Goal: Task Accomplishment & Management: Manage account settings

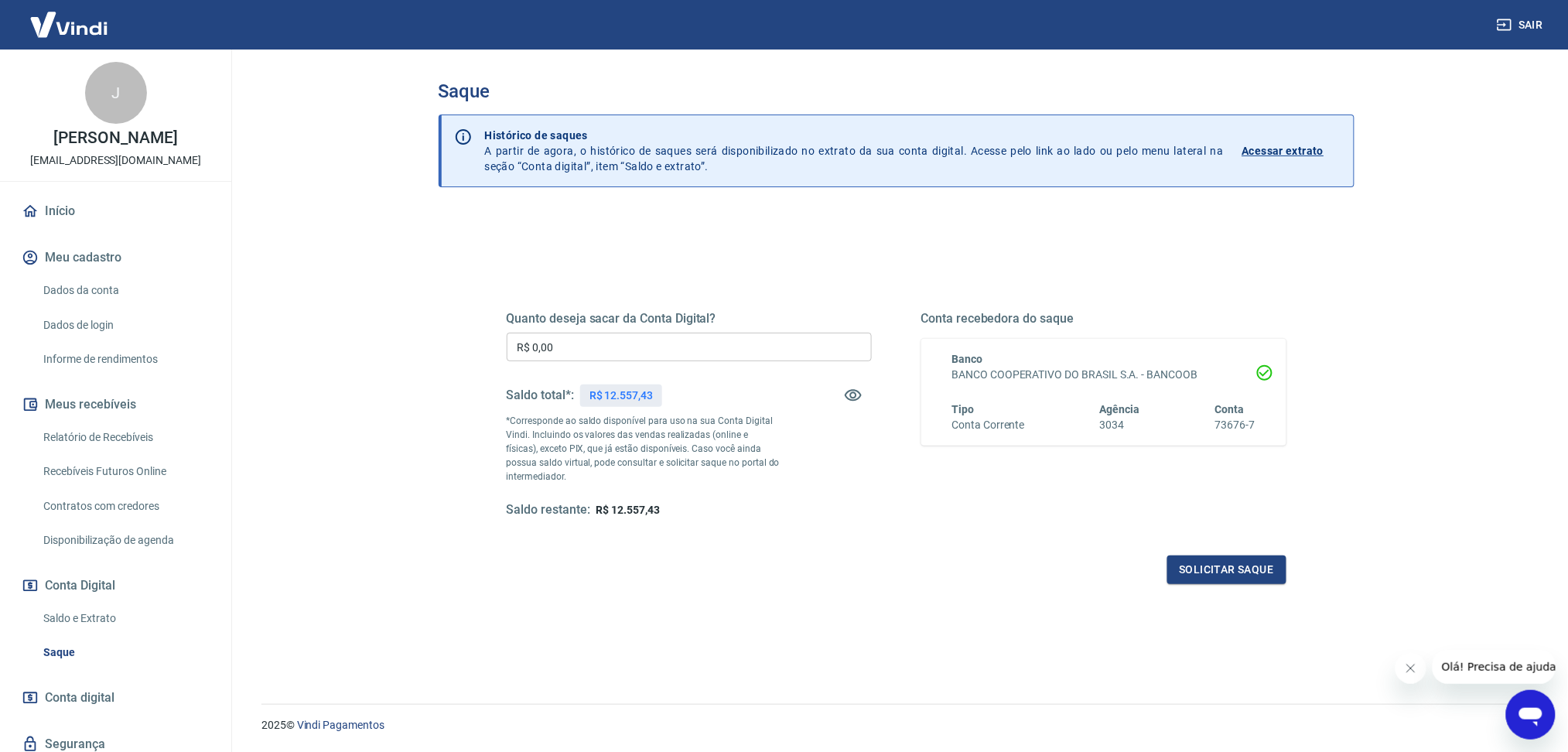
click at [132, 622] on link "Saldo e Extrato" at bounding box center [125, 619] width 176 height 31
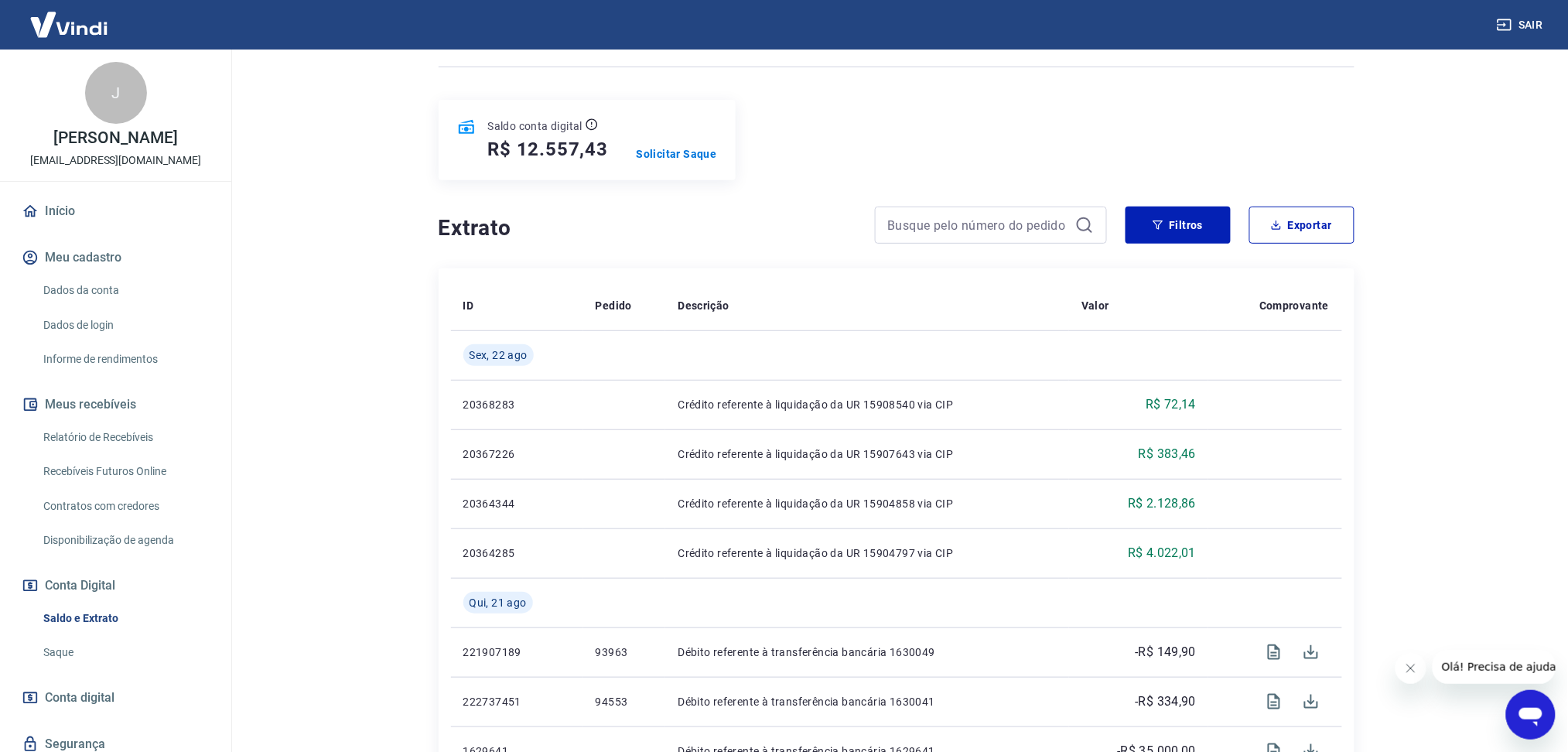
scroll to position [103, 0]
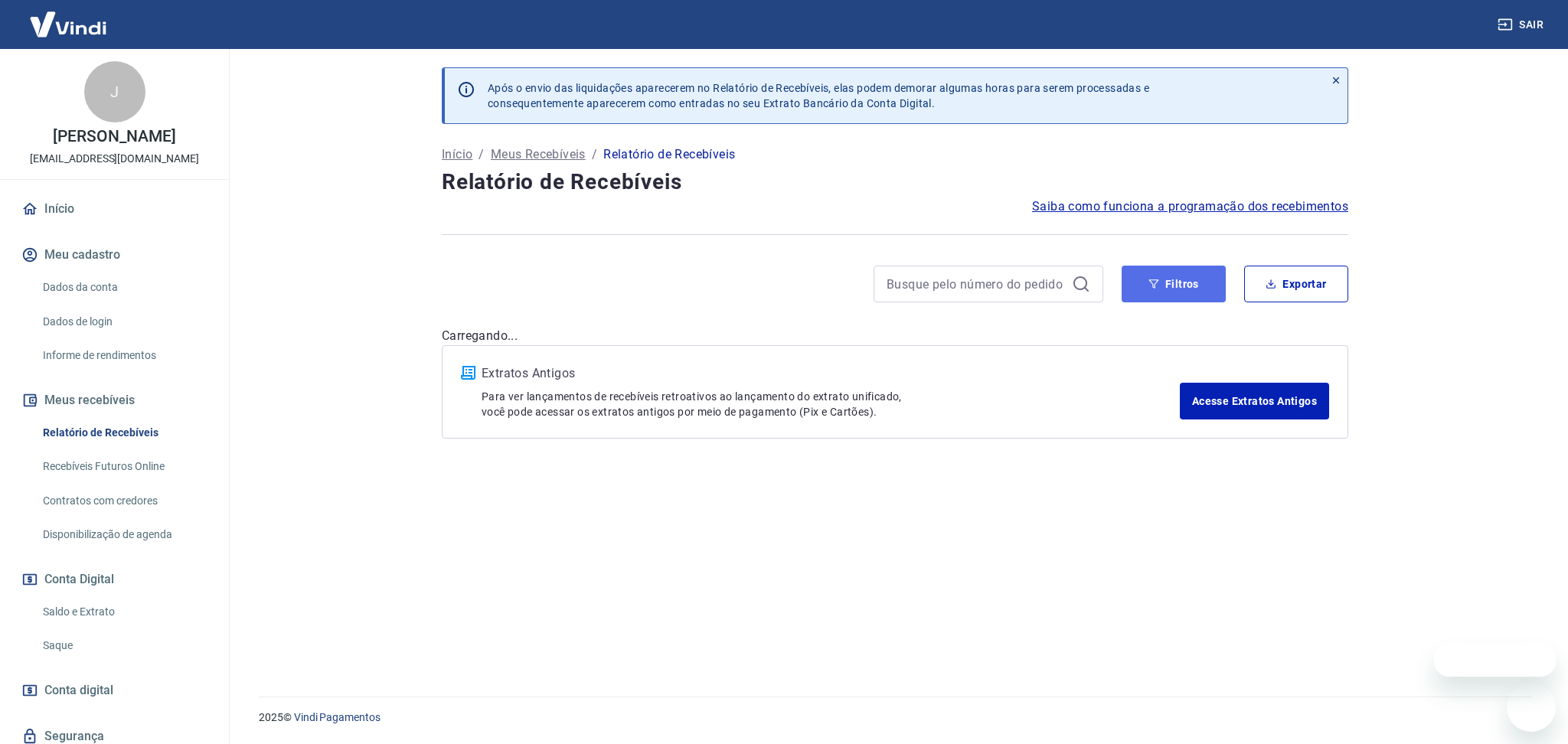
click at [1169, 293] on button "Filtros" at bounding box center [1174, 284] width 104 height 37
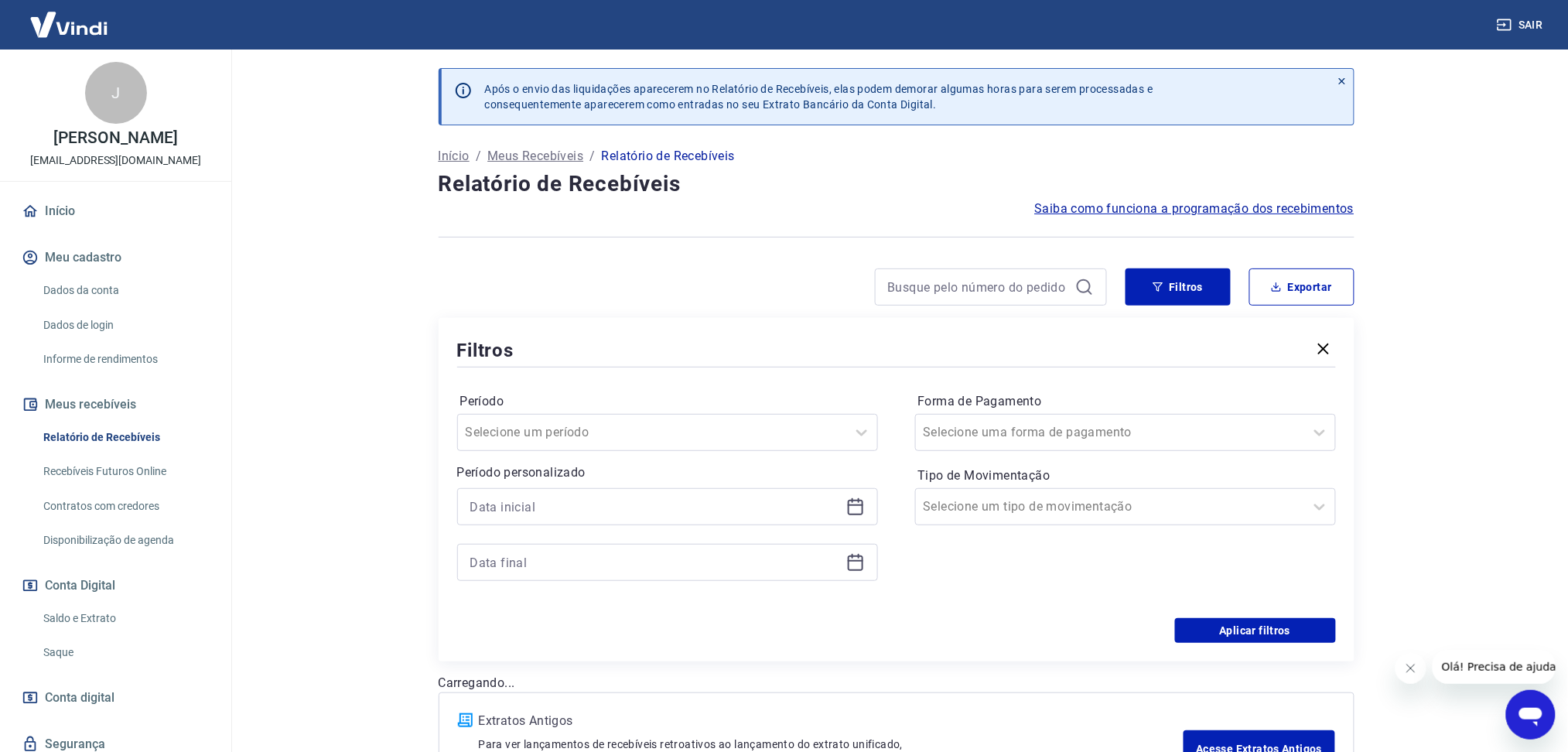
click at [850, 503] on icon at bounding box center [855, 507] width 18 height 18
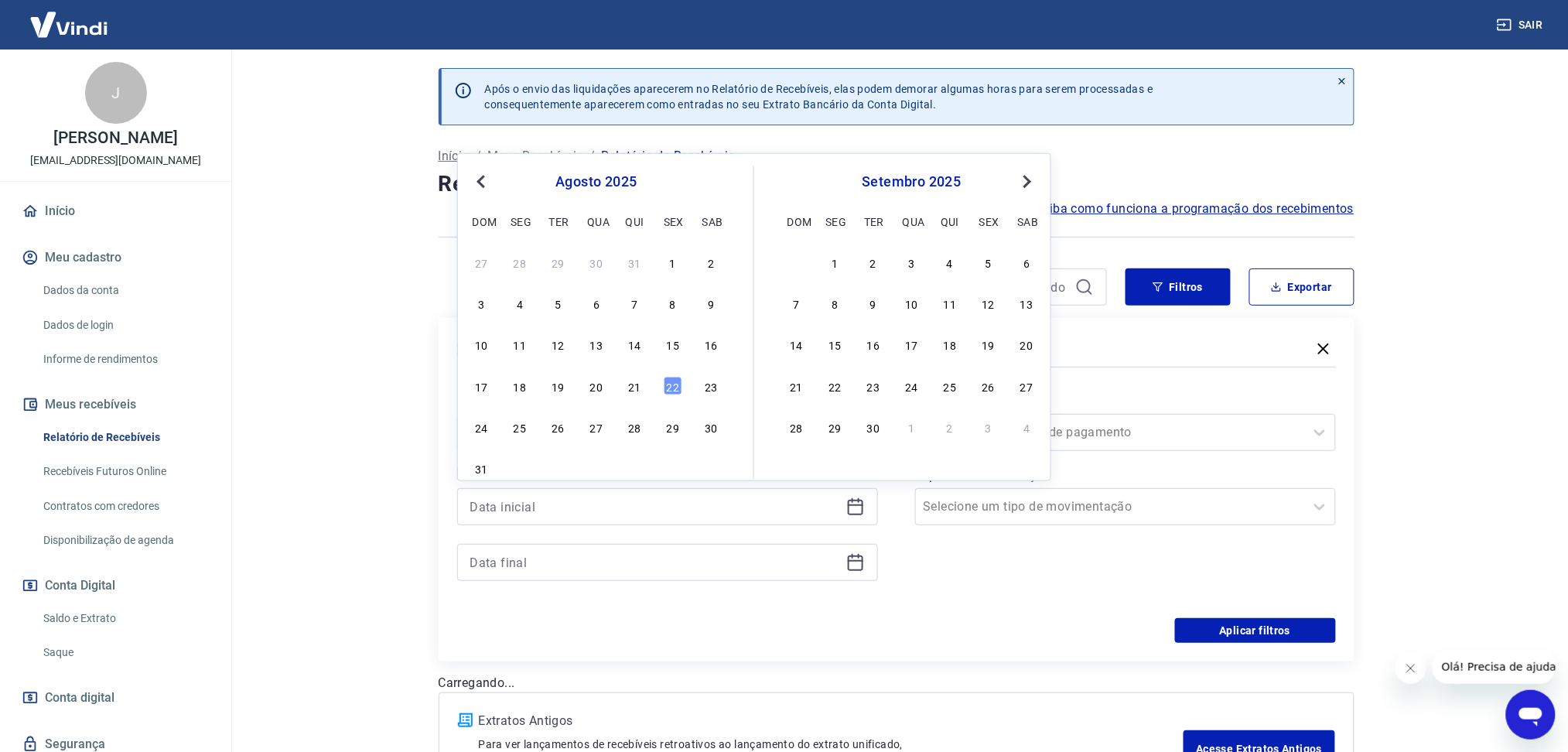
click at [646, 385] on div "17 18 19 20 21 22 23" at bounding box center [596, 385] width 253 height 22
click at [636, 385] on div "21" at bounding box center [635, 385] width 18 height 18
type input "[DATE]"
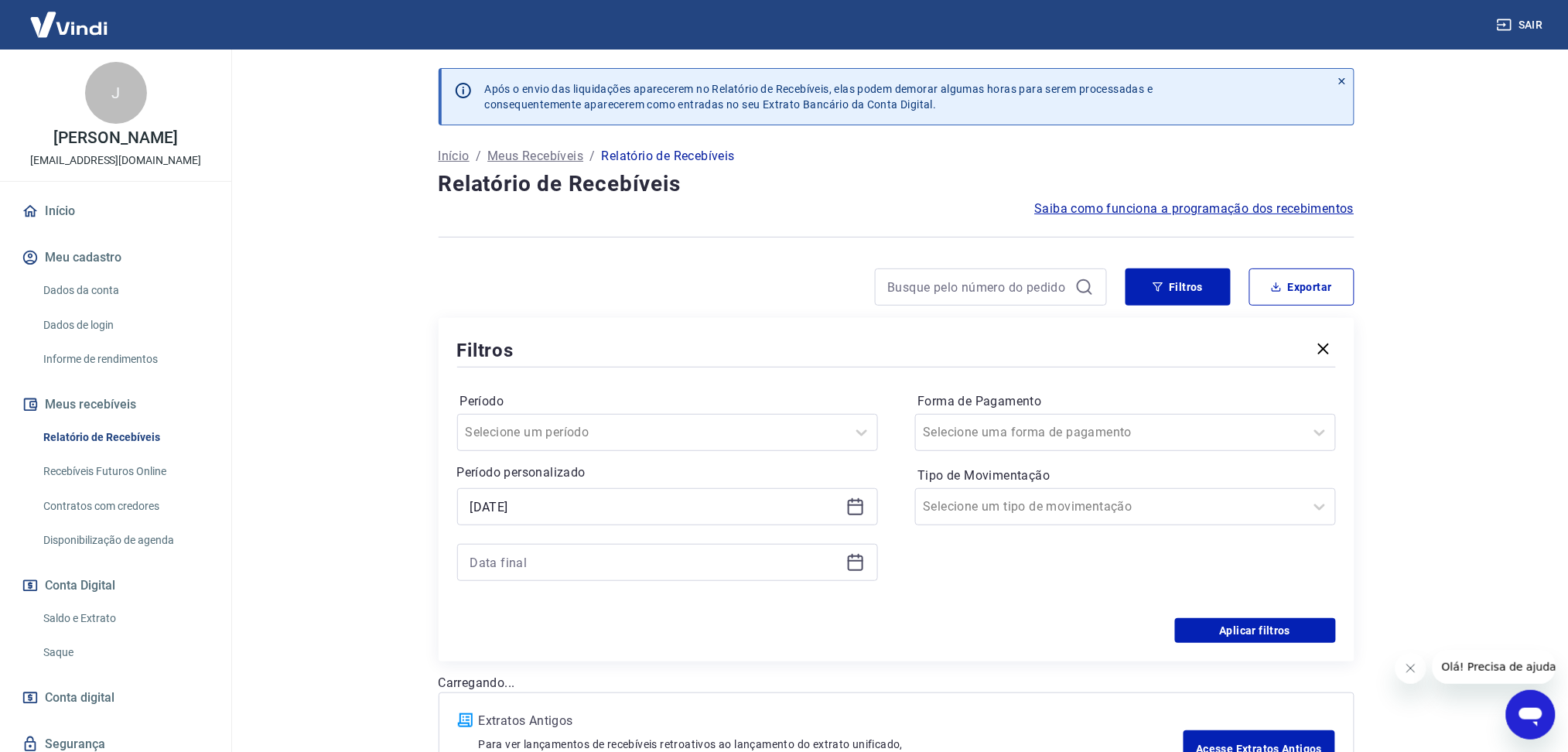
click at [863, 563] on icon at bounding box center [855, 563] width 16 height 16
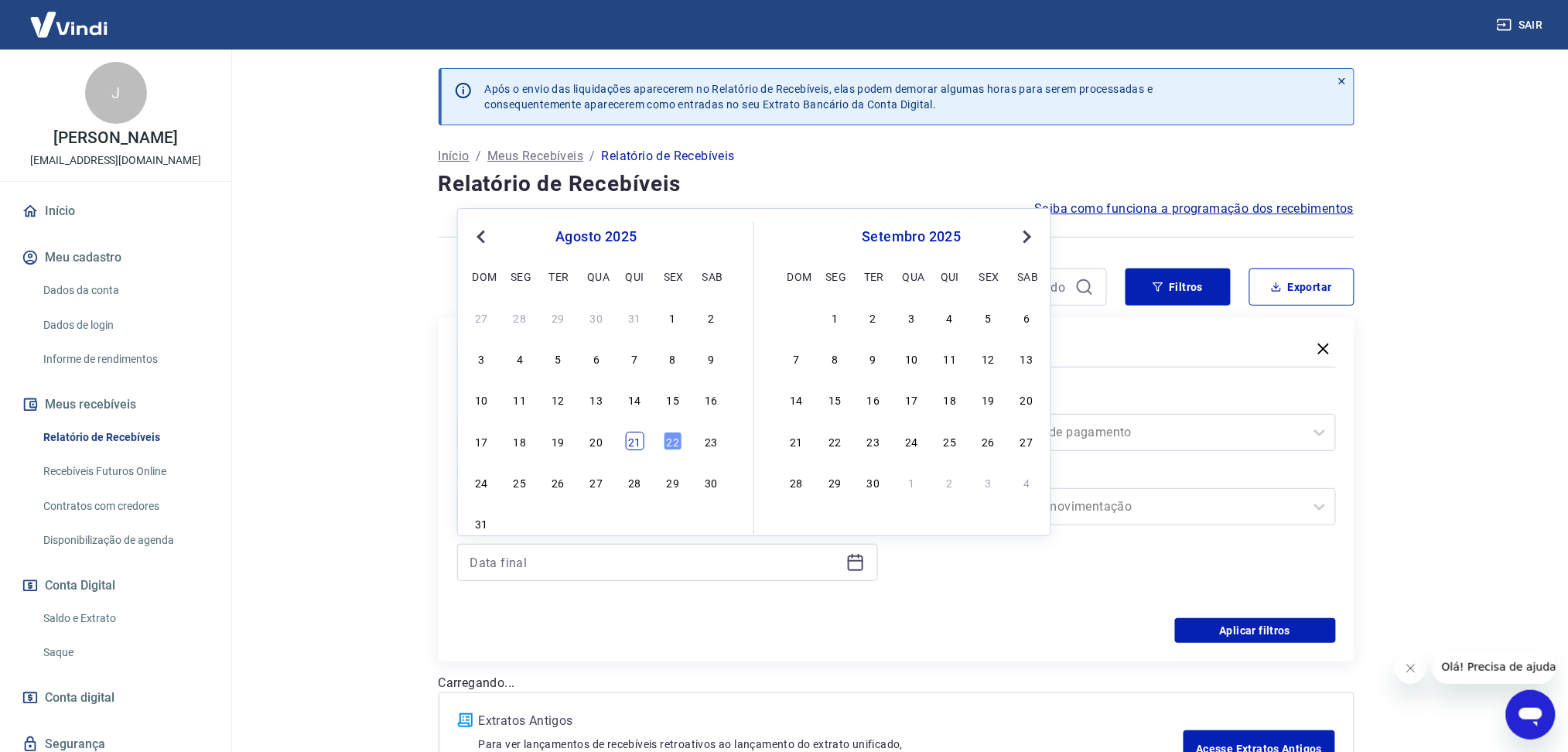
click at [635, 439] on div "21" at bounding box center [635, 441] width 18 height 18
type input "[DATE]"
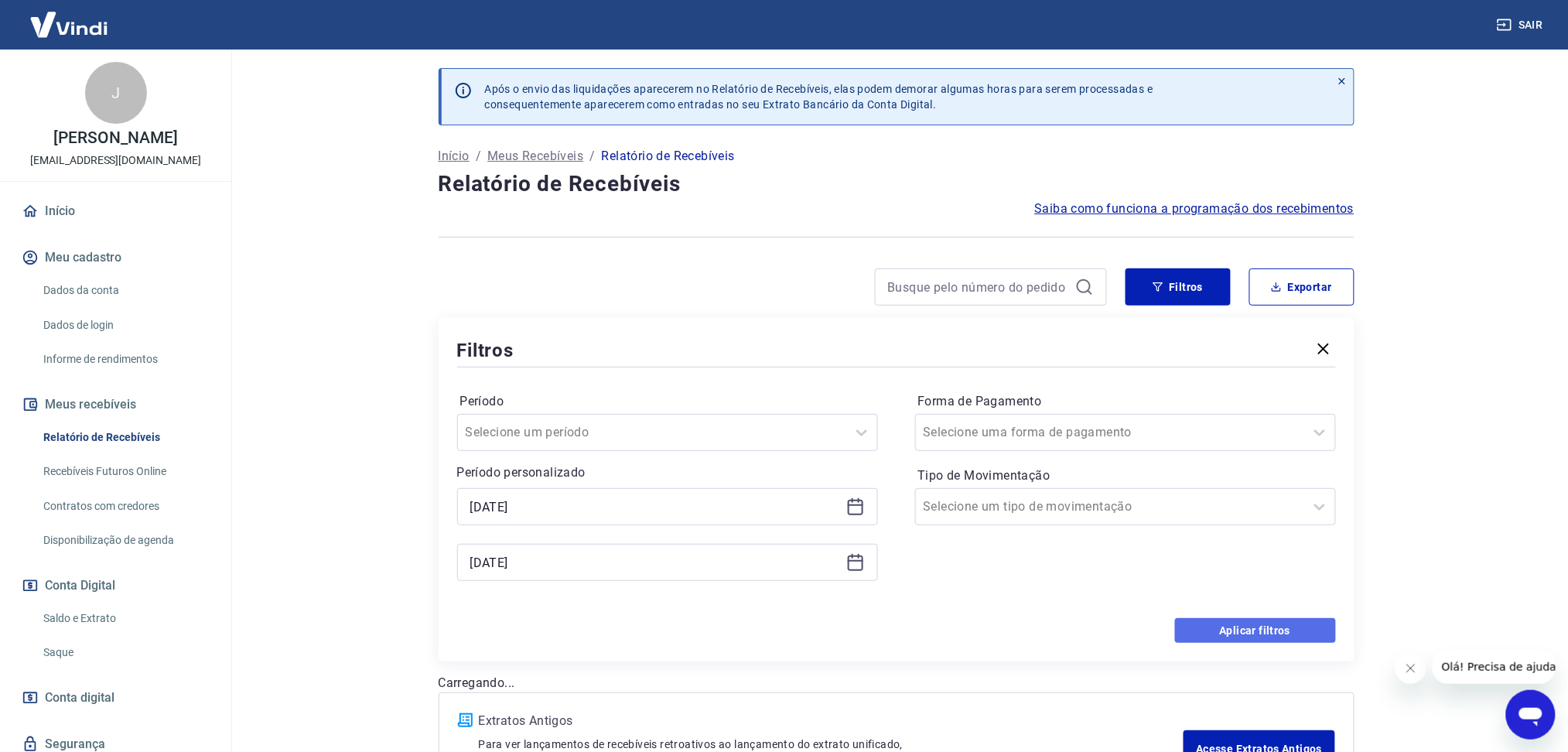
click at [1214, 636] on button "Aplicar filtros" at bounding box center [1255, 631] width 161 height 25
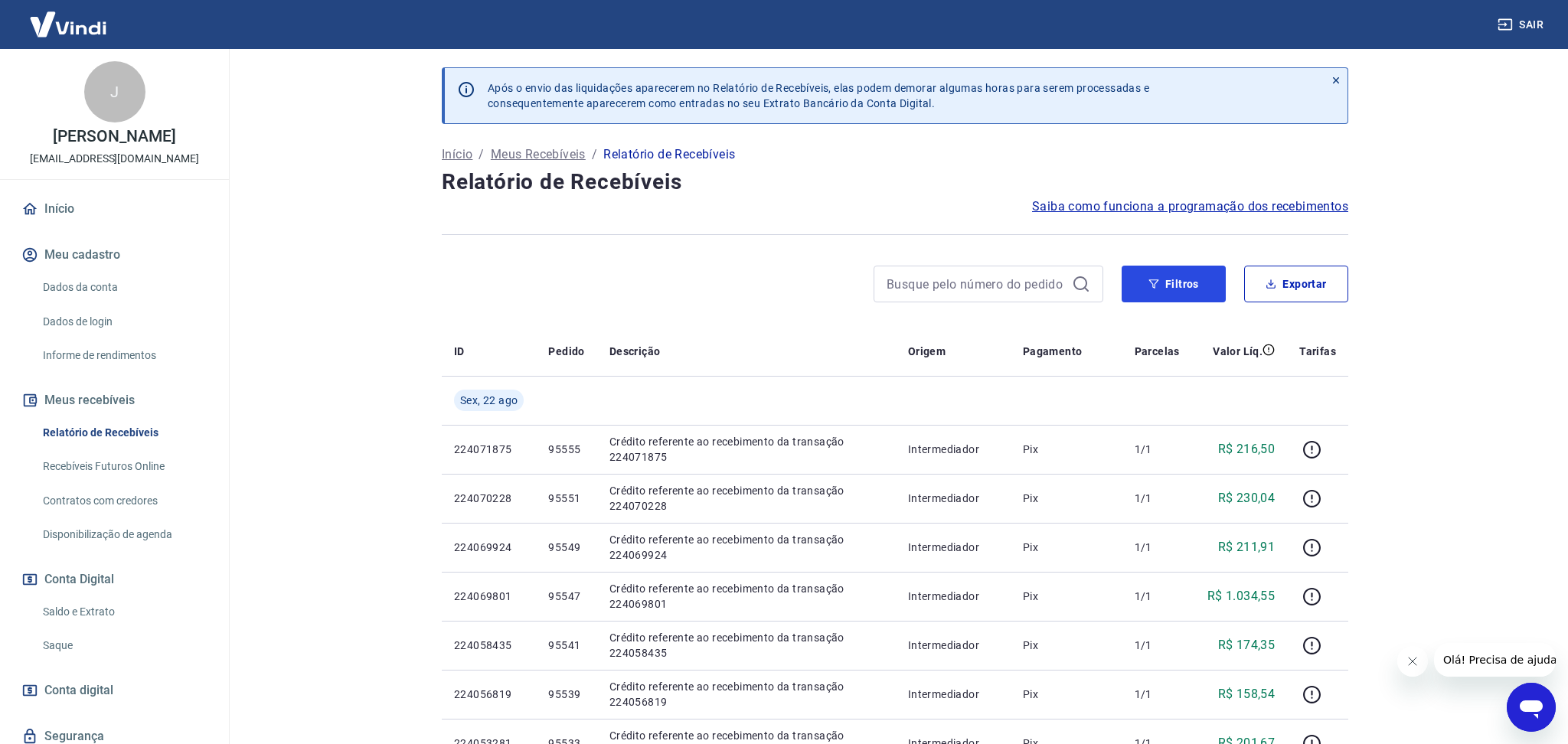
click at [1156, 279] on button "Filtros" at bounding box center [1174, 284] width 104 height 37
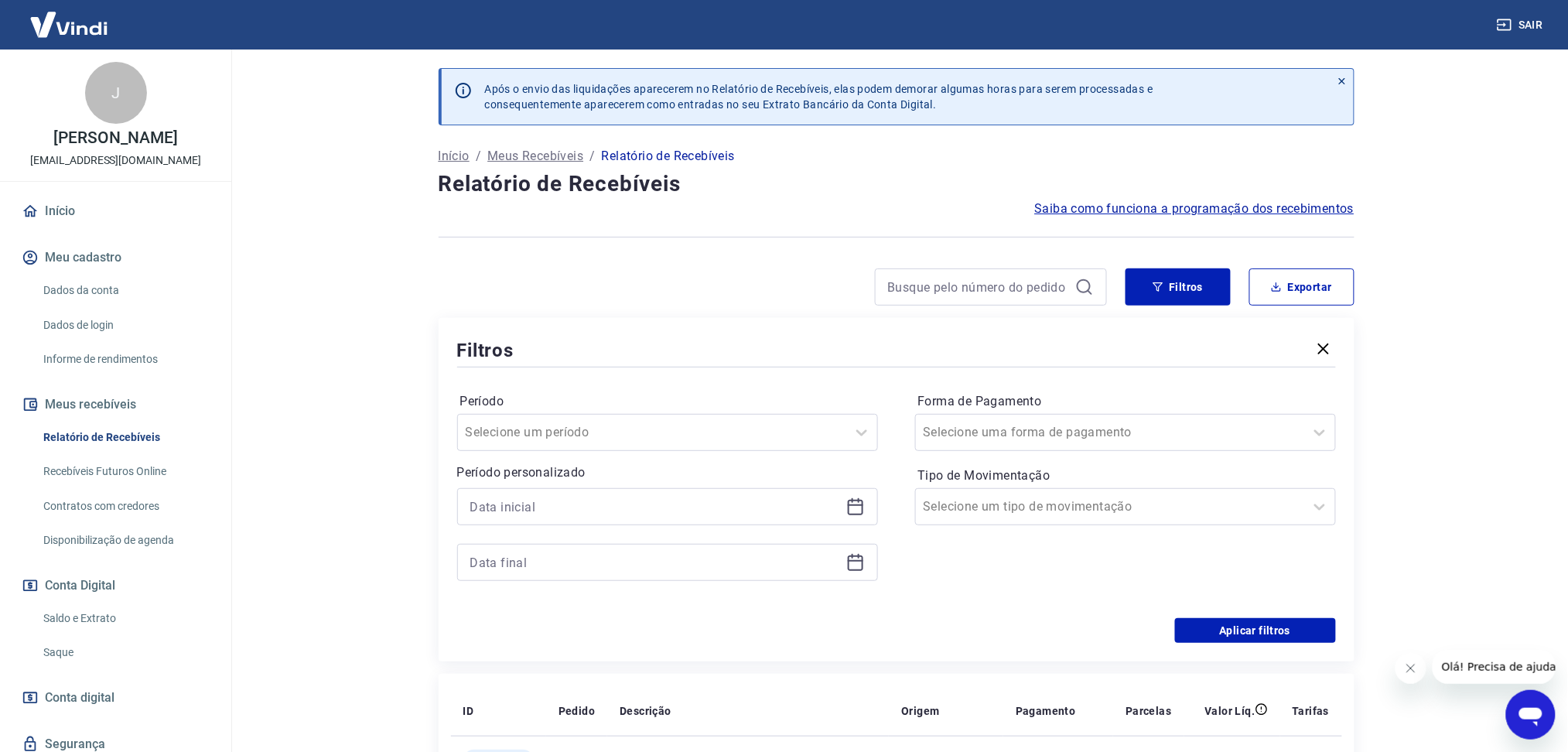
click at [854, 506] on icon at bounding box center [855, 505] width 16 height 2
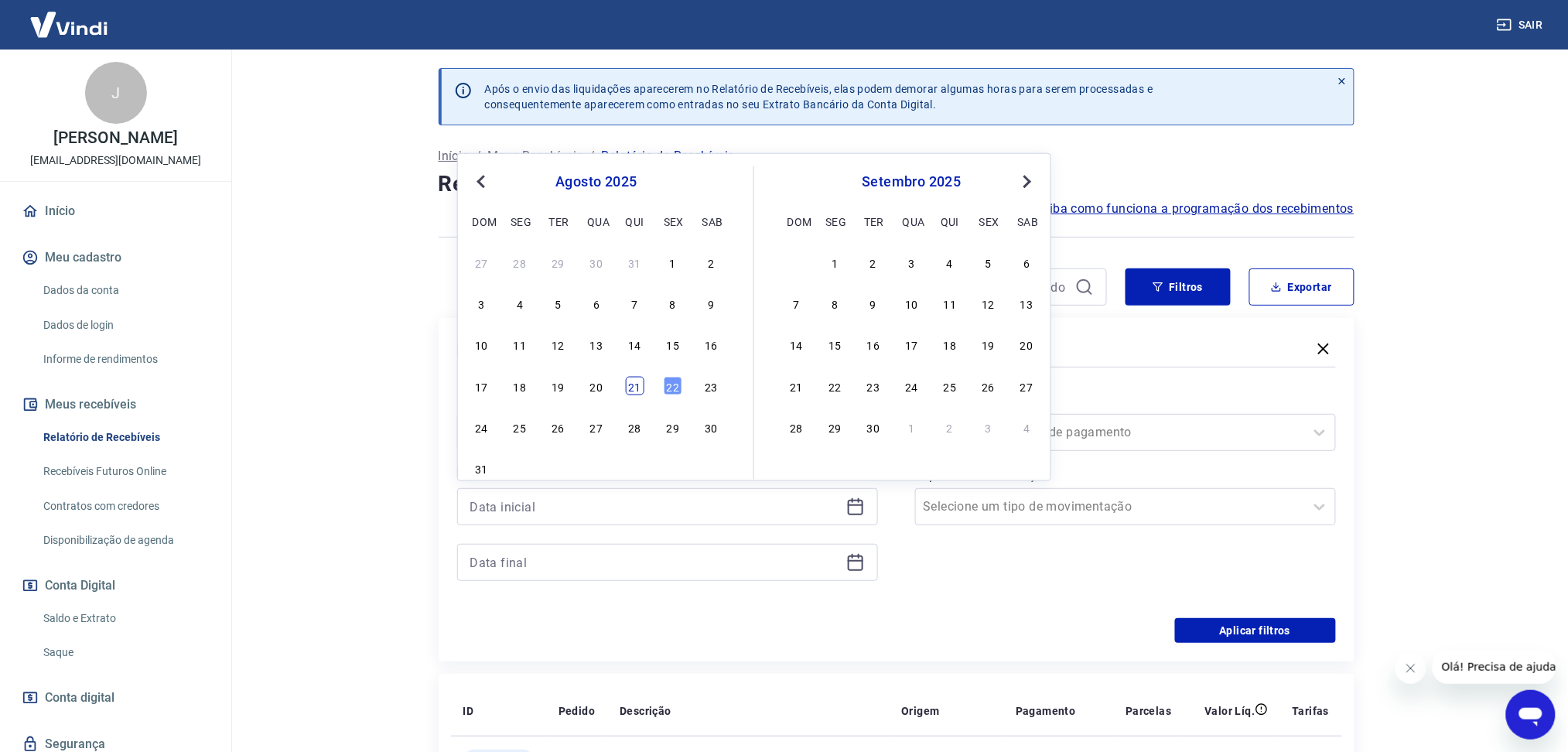
click at [636, 383] on div "21" at bounding box center [635, 385] width 18 height 18
click at [861, 565] on icon at bounding box center [855, 562] width 18 height 18
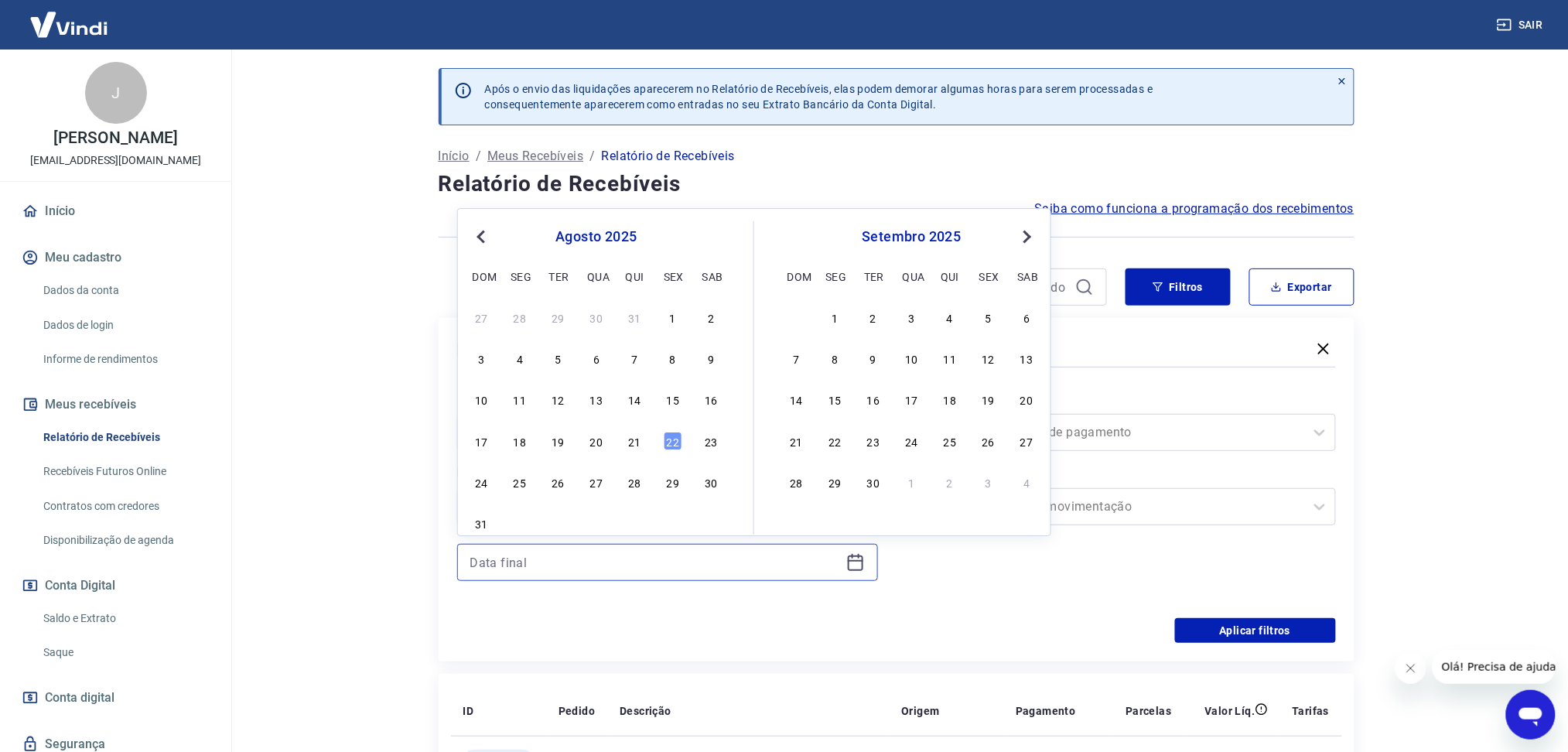
type input "[DATE]"
click at [636, 445] on div "21" at bounding box center [635, 441] width 18 height 18
type input "[DATE]"
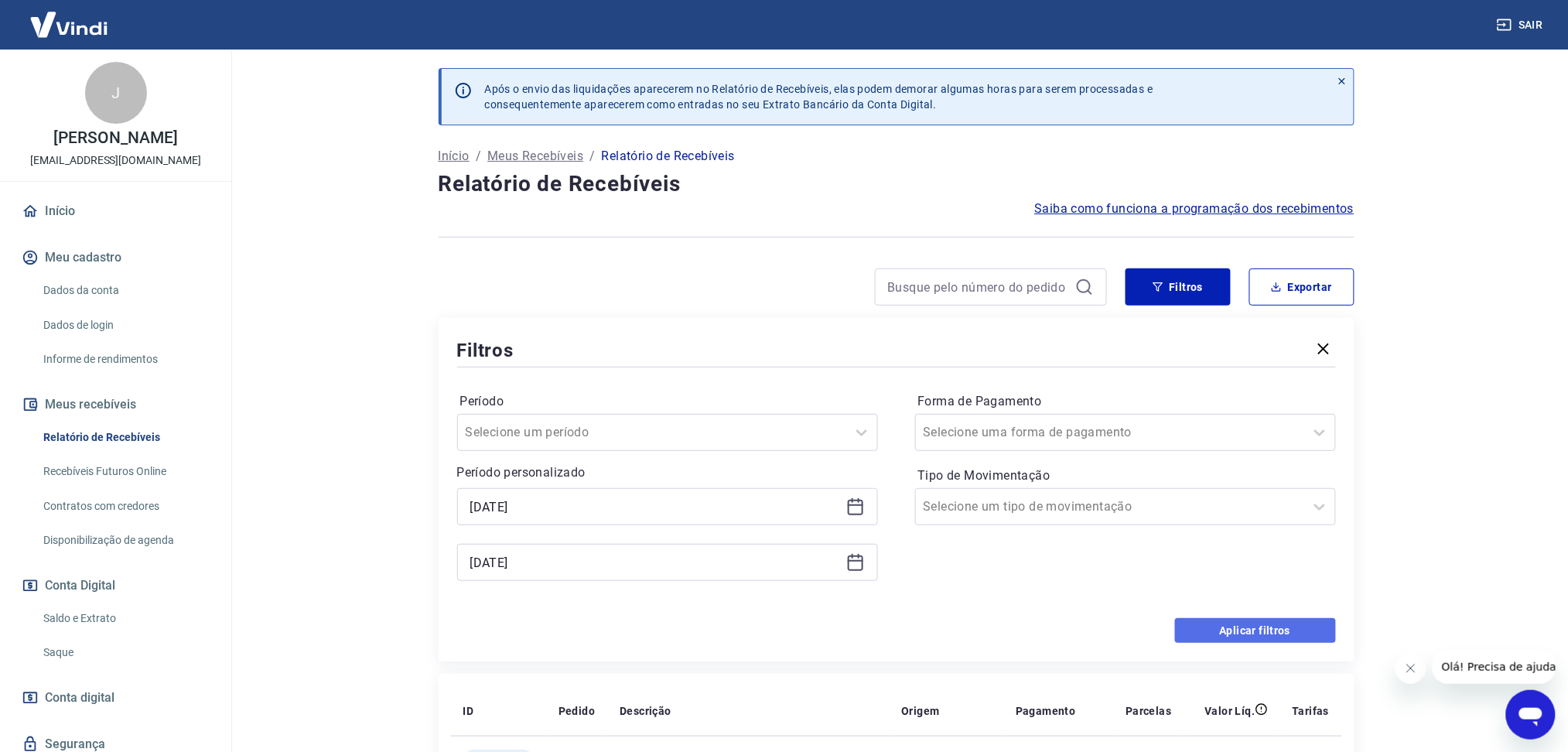
click at [1210, 629] on button "Aplicar filtros" at bounding box center [1255, 631] width 161 height 25
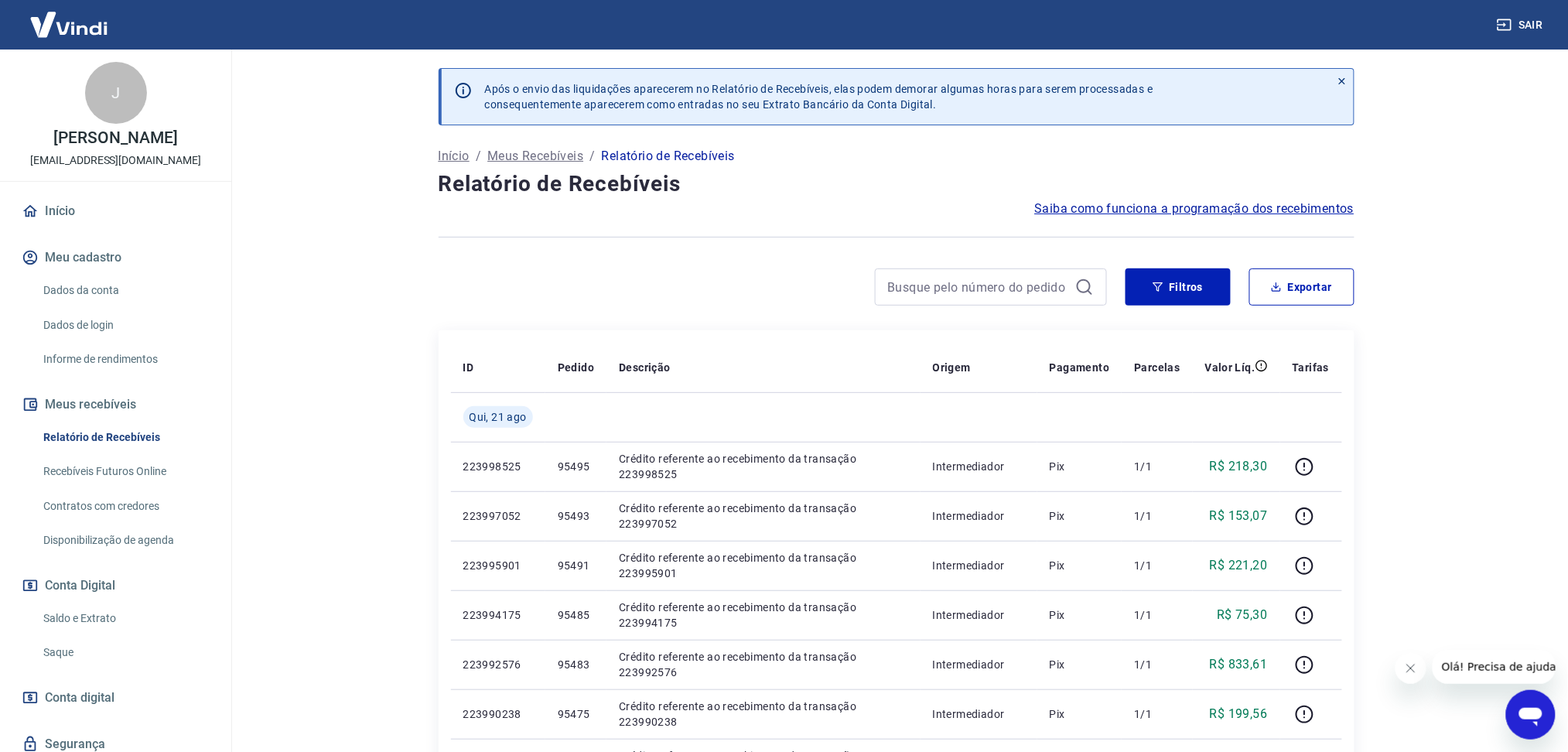
click at [1402, 669] on button "Fechar mensagem da empresa" at bounding box center [1410, 668] width 31 height 31
click at [1273, 296] on button "Exportar" at bounding box center [1301, 287] width 105 height 37
type input "[DATE]"
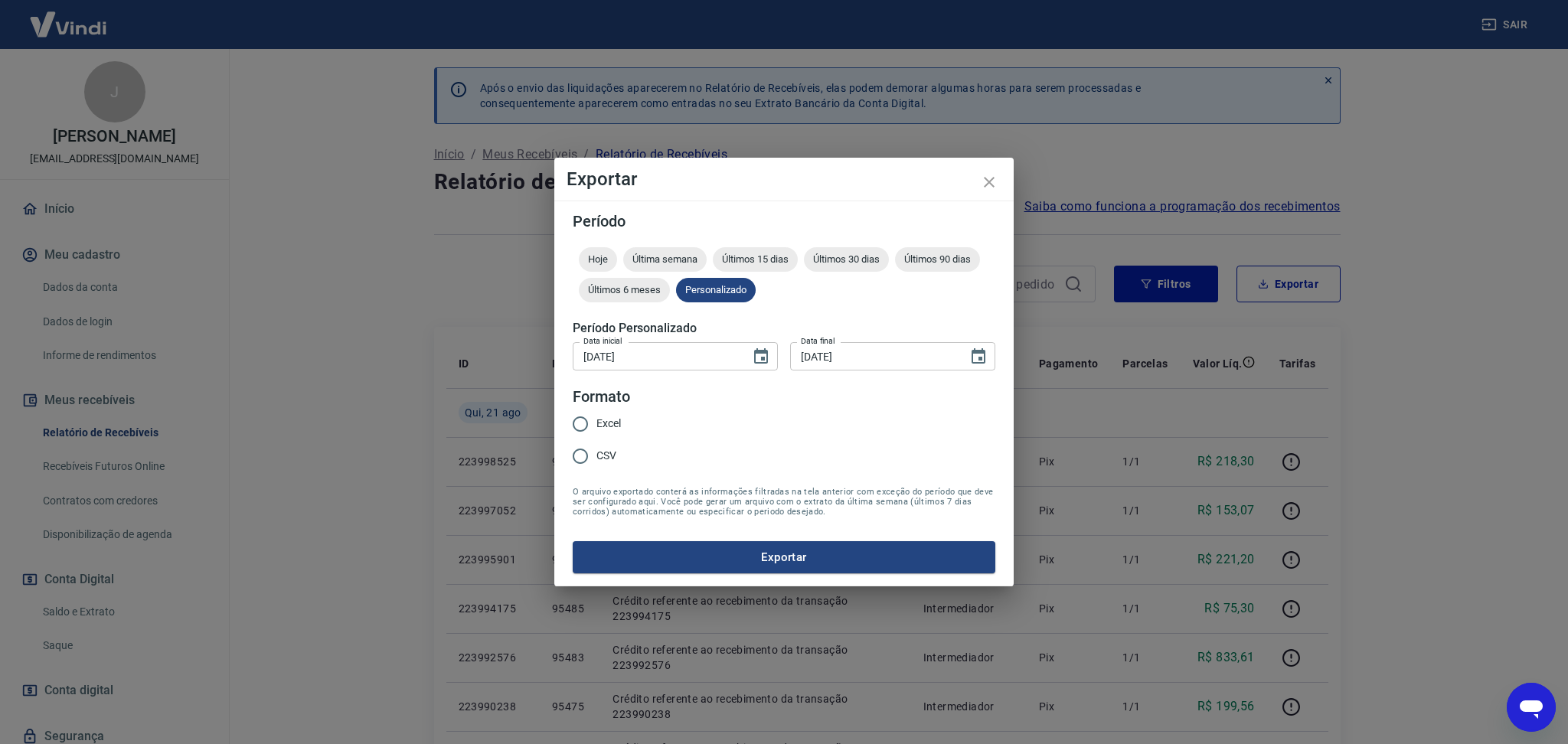
click at [616, 427] on span "Excel" at bounding box center [609, 424] width 25 height 16
click at [597, 427] on input "Excel" at bounding box center [580, 424] width 32 height 32
radio input "true"
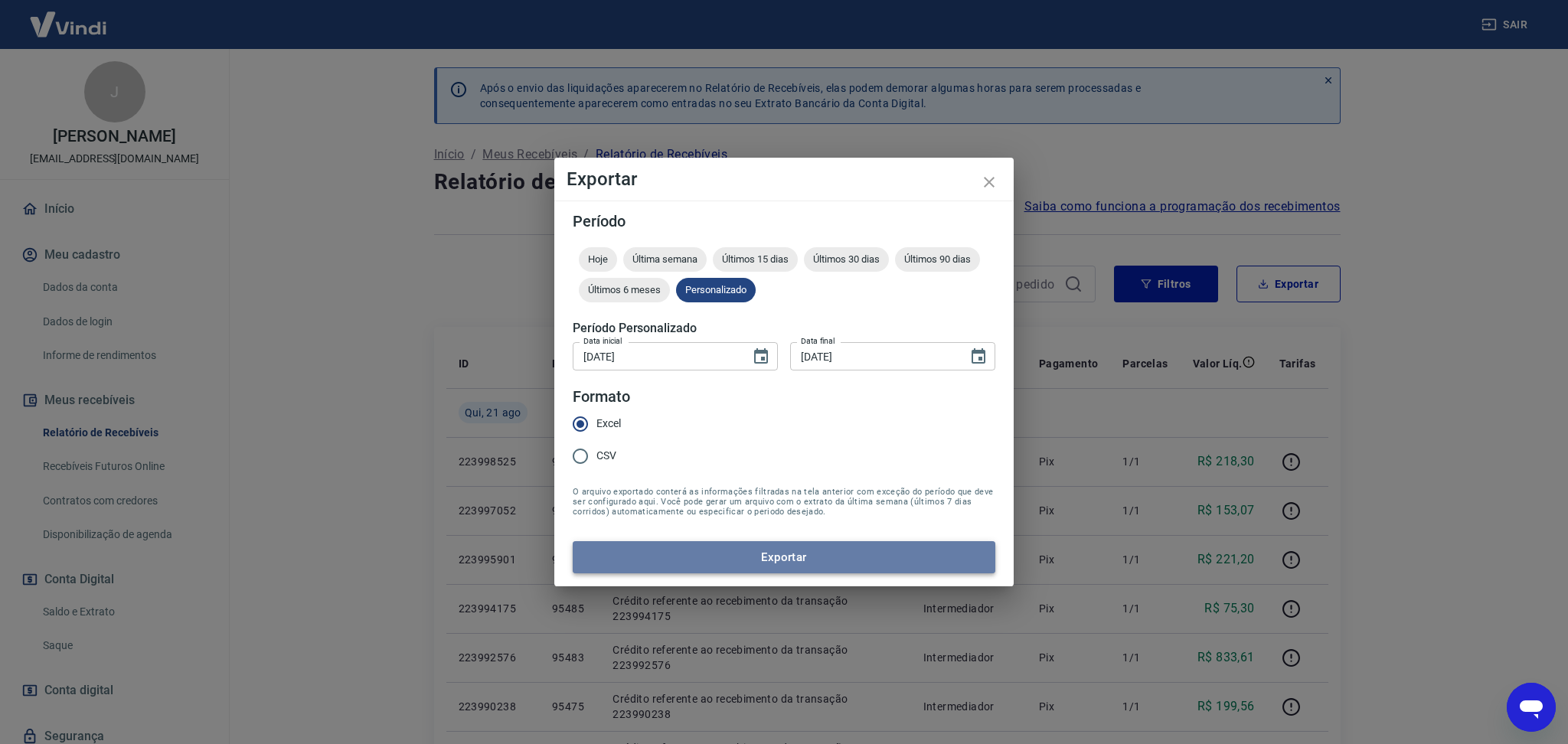
click at [677, 543] on button "Exportar" at bounding box center [784, 557] width 423 height 32
